Goal: Entertainment & Leisure: Consume media (video, audio)

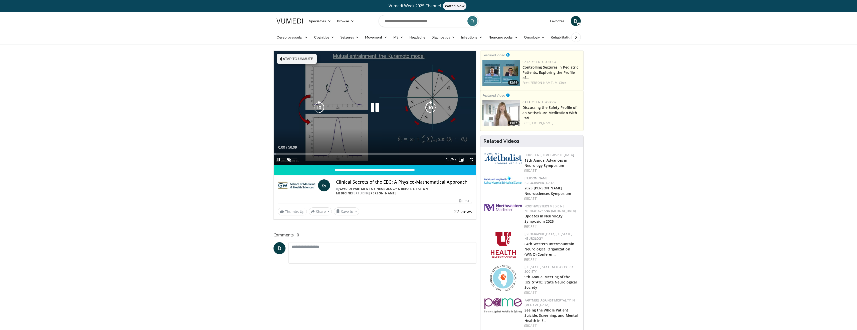
click at [285, 58] on button "Tap to unmute" at bounding box center [297, 59] width 40 height 10
drag, startPoint x: 470, startPoint y: 160, endPoint x: 470, endPoint y: 190, distance: 30.3
click at [470, 160] on span "Video Player" at bounding box center [471, 160] width 10 height 10
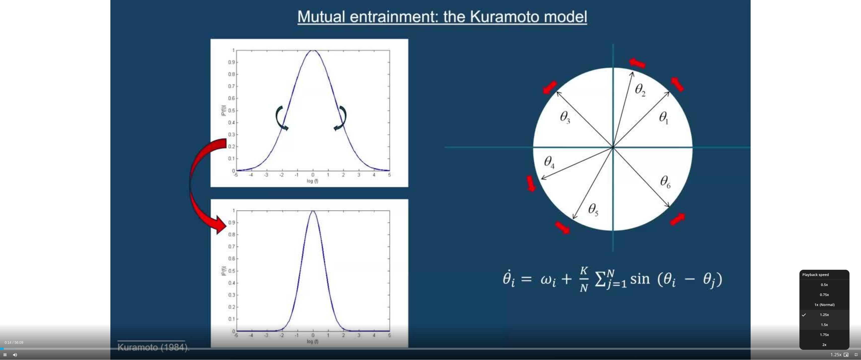
click at [826, 329] on li "1.5x" at bounding box center [824, 325] width 50 height 10
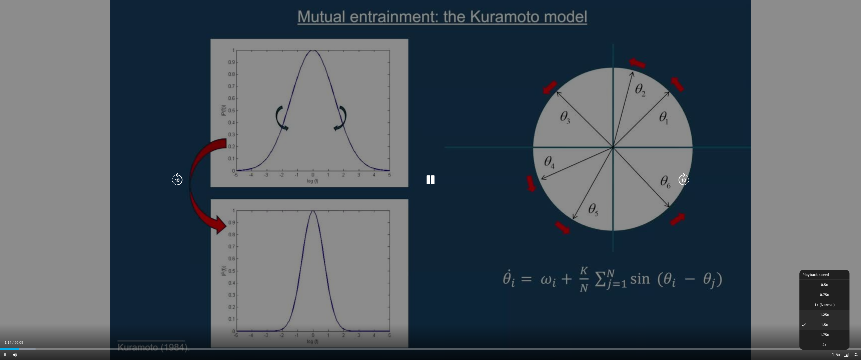
click at [826, 317] on span "1.25x" at bounding box center [823, 314] width 9 height 5
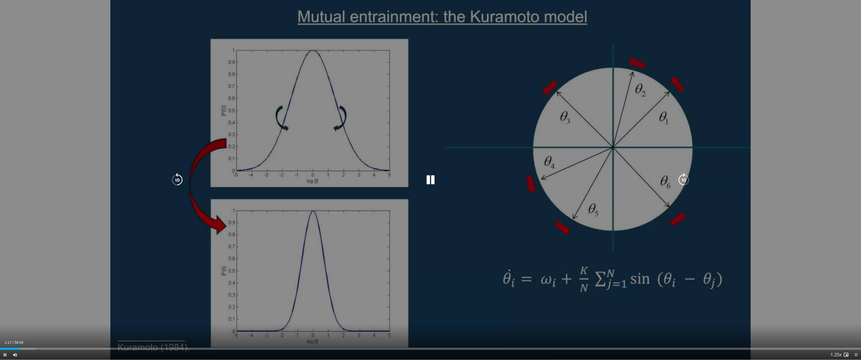
click at [680, 179] on icon "Video Player" at bounding box center [683, 180] width 14 height 14
click at [684, 182] on icon "Video Player" at bounding box center [683, 180] width 14 height 14
click at [683, 179] on icon "Video Player" at bounding box center [683, 180] width 14 height 14
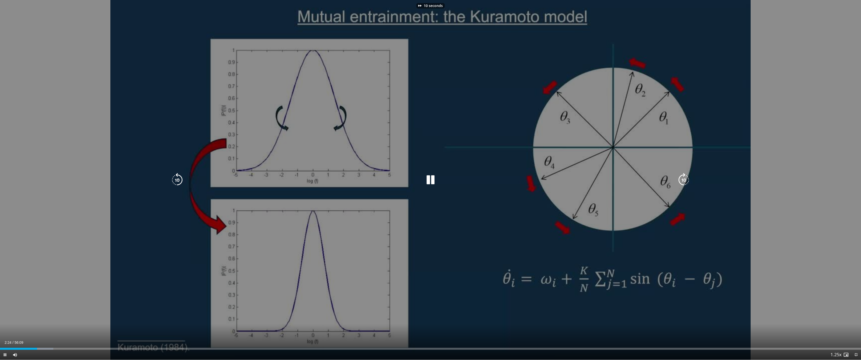
click at [683, 179] on icon "Video Player" at bounding box center [683, 180] width 14 height 14
click at [683, 178] on icon "Video Player" at bounding box center [683, 180] width 14 height 14
click at [682, 182] on icon "Video Player" at bounding box center [683, 180] width 14 height 14
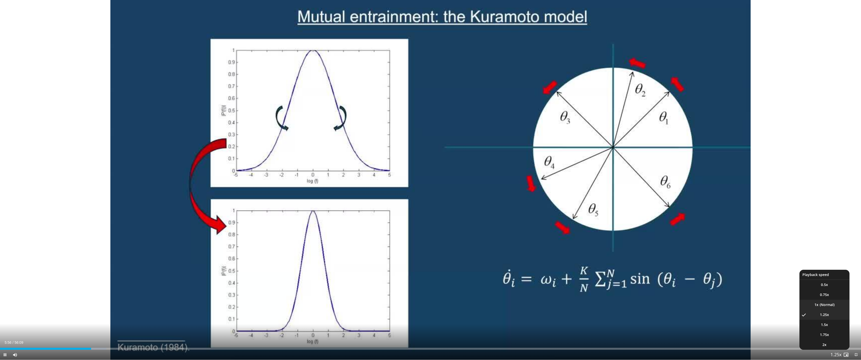
click at [825, 306] on li "1x" at bounding box center [824, 305] width 50 height 10
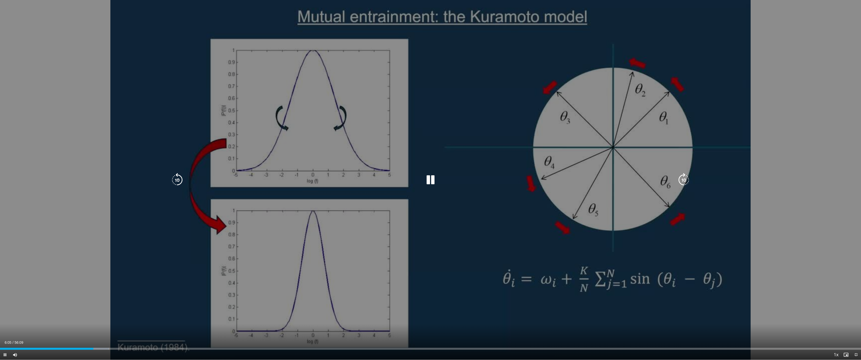
click at [683, 177] on icon "Video Player" at bounding box center [683, 180] width 14 height 14
click at [681, 178] on icon "Video Player" at bounding box center [683, 180] width 14 height 14
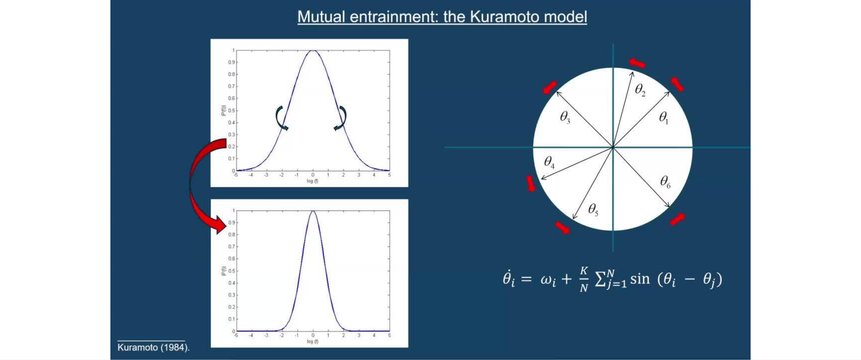
click at [681, 178] on div "10 seconds Tap to unmute" at bounding box center [430, 180] width 861 height 360
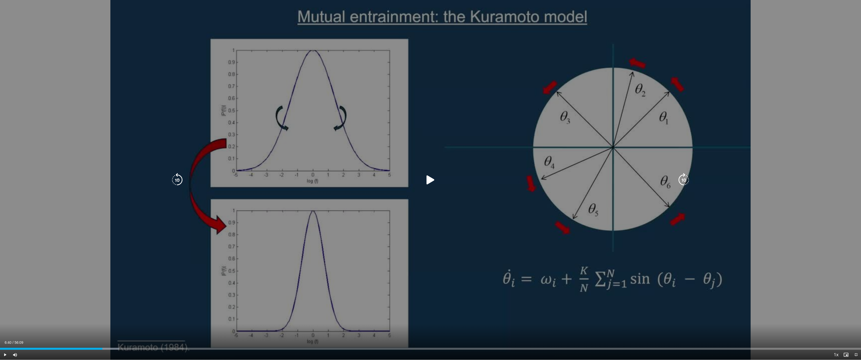
click at [683, 179] on icon "Video Player" at bounding box center [683, 180] width 14 height 14
click at [429, 181] on icon "Video Player" at bounding box center [430, 180] width 14 height 14
click at [686, 183] on icon "Video Player" at bounding box center [683, 180] width 14 height 14
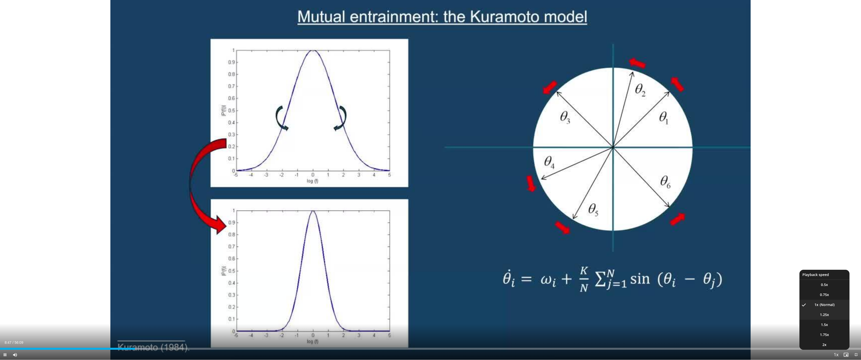
click at [828, 314] on span "1.25x" at bounding box center [823, 314] width 9 height 5
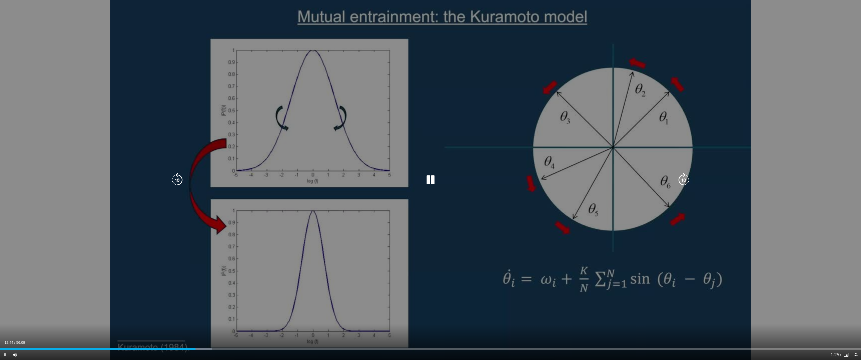
click at [429, 182] on icon "Video Player" at bounding box center [430, 180] width 14 height 14
click at [425, 178] on icon "Video Player" at bounding box center [430, 180] width 14 height 14
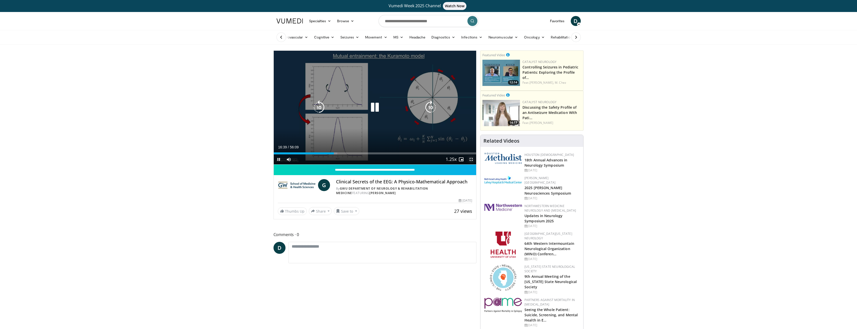
drag, startPoint x: 470, startPoint y: 159, endPoint x: 470, endPoint y: 189, distance: 30.3
click at [470, 159] on span "Video Player" at bounding box center [471, 160] width 10 height 10
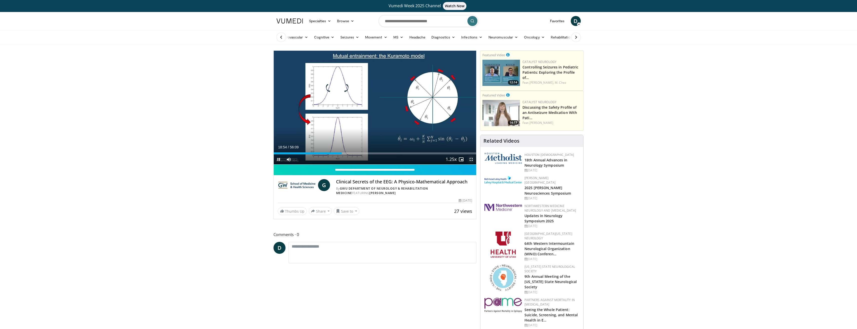
click at [470, 161] on span "Video Player" at bounding box center [471, 160] width 10 height 10
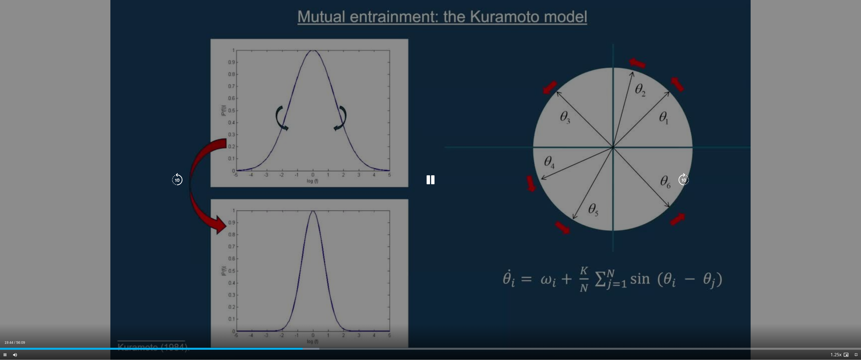
click at [433, 179] on icon "Video Player" at bounding box center [430, 180] width 14 height 14
